Goal: Entertainment & Leisure: Consume media (video, audio)

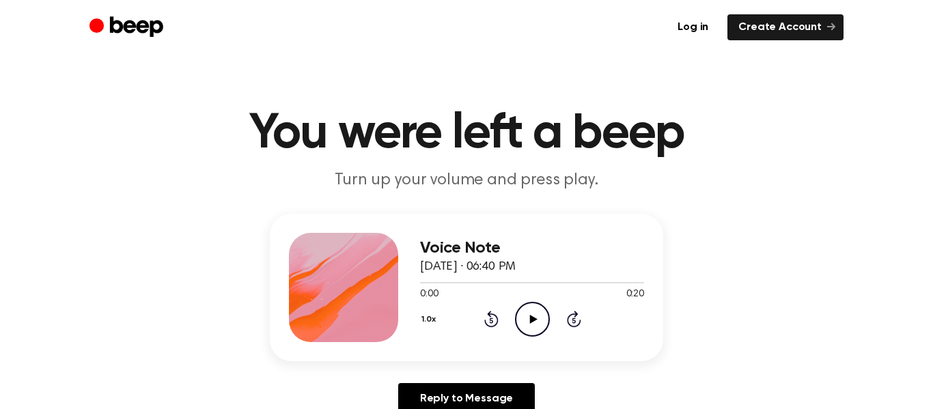
click at [522, 308] on icon "Play Audio" at bounding box center [532, 319] width 35 height 35
click at [514, 320] on div "1.0x Rewind 5 seconds Play Audio Skip 5 seconds" at bounding box center [532, 319] width 224 height 35
click at [527, 317] on icon "Play Audio" at bounding box center [532, 319] width 35 height 35
click at [532, 305] on icon "Play Audio" at bounding box center [532, 319] width 35 height 35
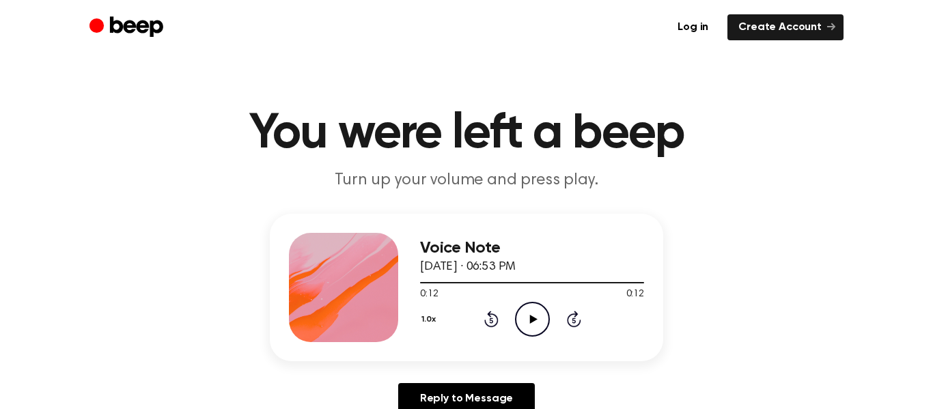
click at [519, 323] on icon "Play Audio" at bounding box center [532, 319] width 35 height 35
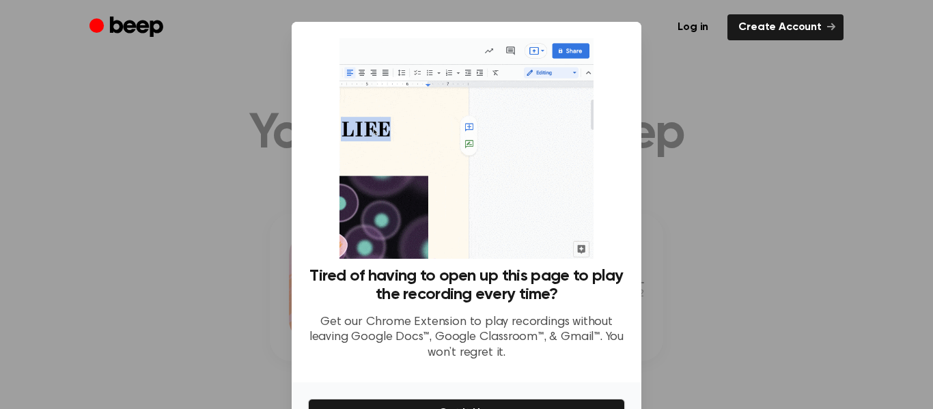
click at [782, 176] on div at bounding box center [466, 204] width 933 height 409
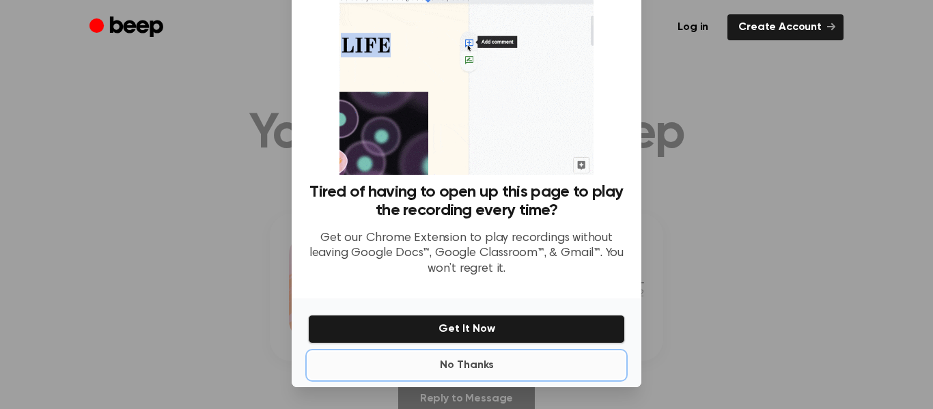
click at [482, 363] on button "No Thanks" at bounding box center [466, 365] width 317 height 27
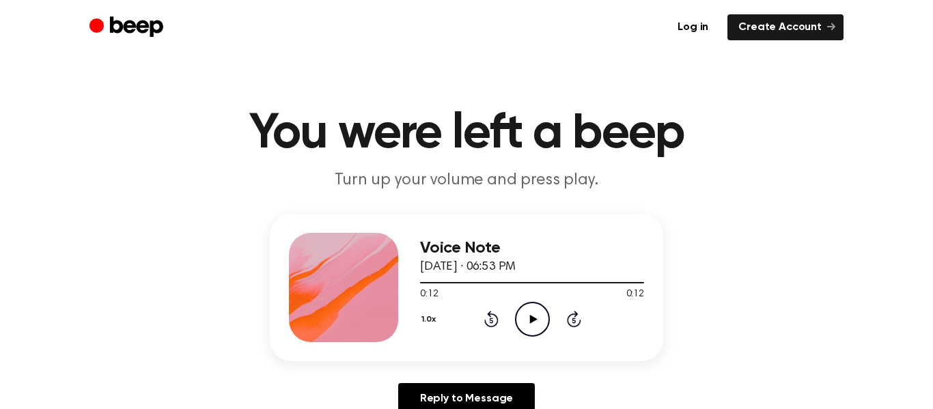
click at [538, 323] on icon "Play Audio" at bounding box center [532, 319] width 35 height 35
click at [520, 322] on icon "Play Audio" at bounding box center [532, 319] width 35 height 35
click at [532, 314] on icon "Play Audio" at bounding box center [532, 319] width 35 height 35
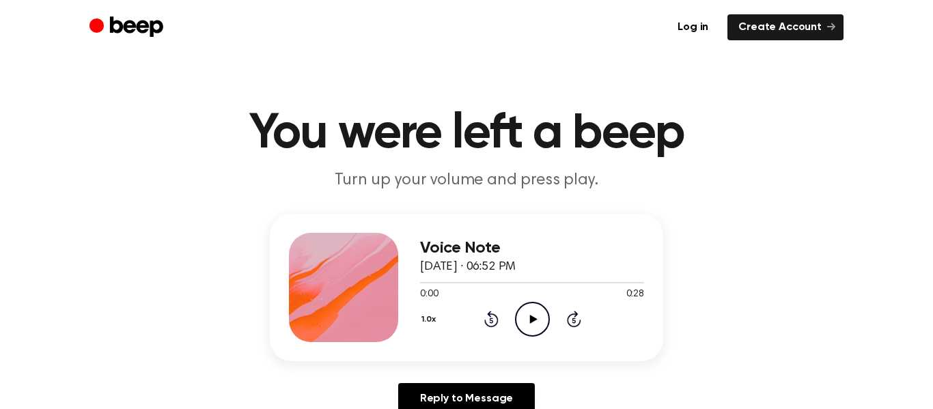
click at [528, 325] on icon "Play Audio" at bounding box center [532, 319] width 35 height 35
click at [533, 313] on icon "Play Audio" at bounding box center [532, 319] width 35 height 35
